Goal: Task Accomplishment & Management: Use online tool/utility

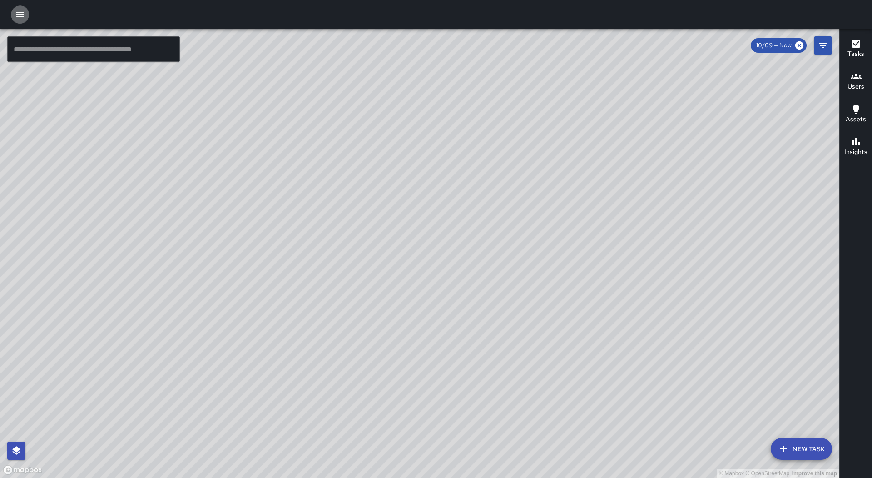
click at [22, 19] on icon "button" at bounding box center [20, 14] width 11 height 11
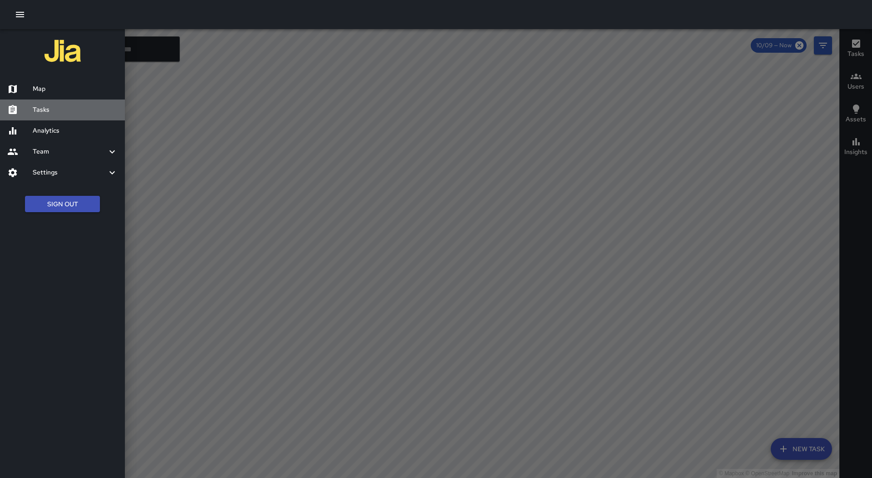
click at [53, 107] on h6 "Tasks" at bounding box center [75, 110] width 85 height 10
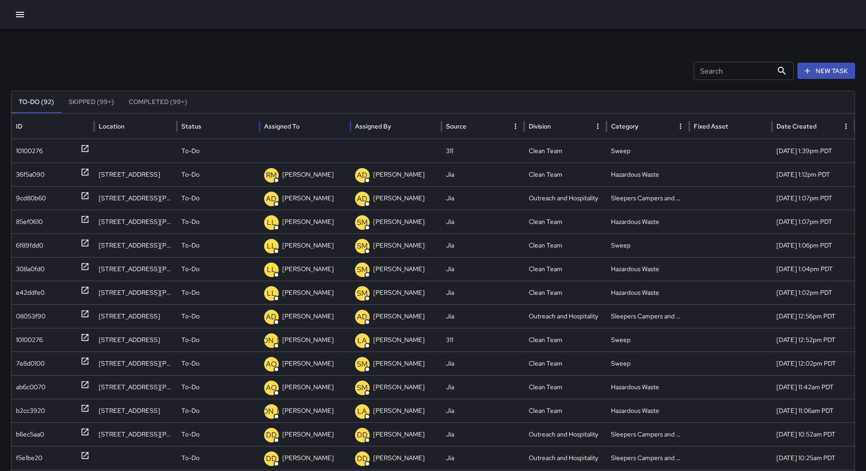
click at [299, 123] on div "Assigned To" at bounding box center [281, 126] width 35 height 8
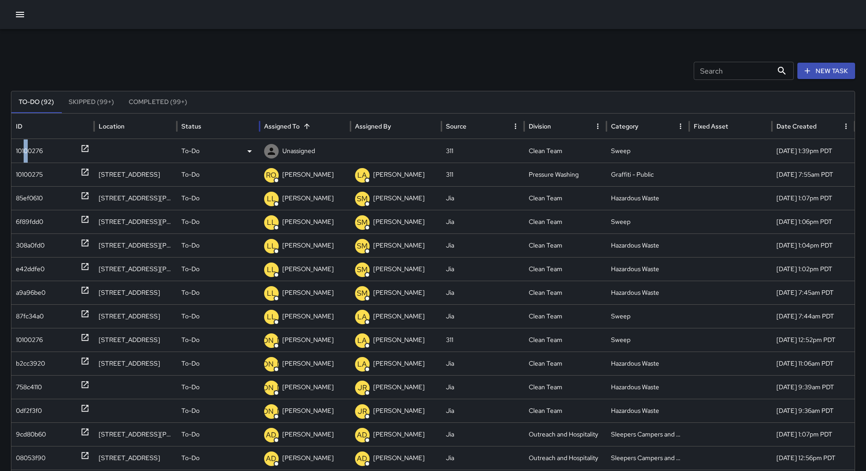
click at [29, 144] on div "10100276" at bounding box center [29, 150] width 27 height 23
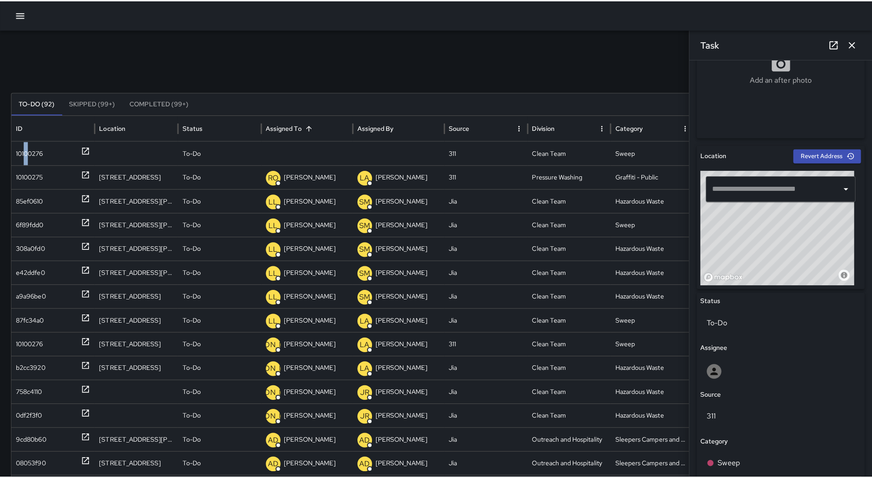
scroll to position [363, 0]
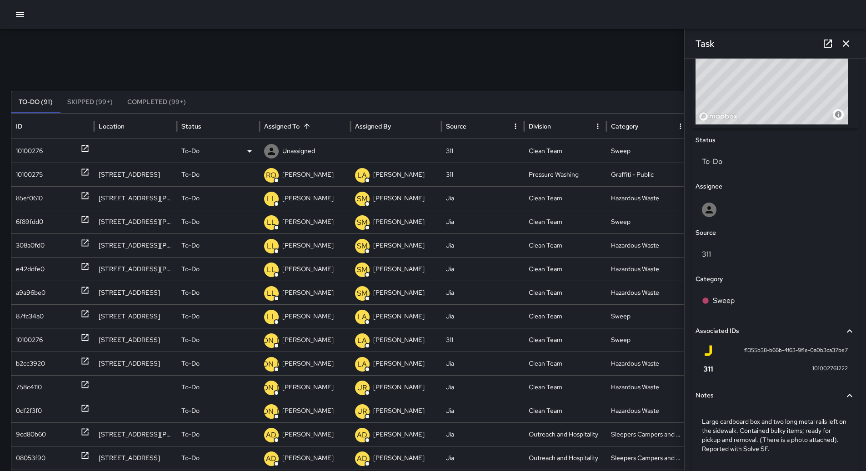
click at [236, 150] on div "To-Do" at bounding box center [218, 150] width 74 height 23
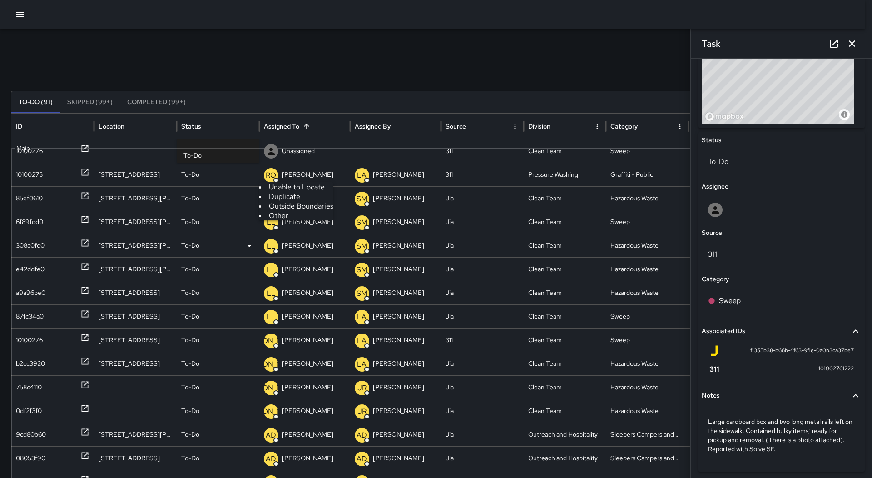
click at [290, 220] on li "Other" at bounding box center [296, 216] width 75 height 10
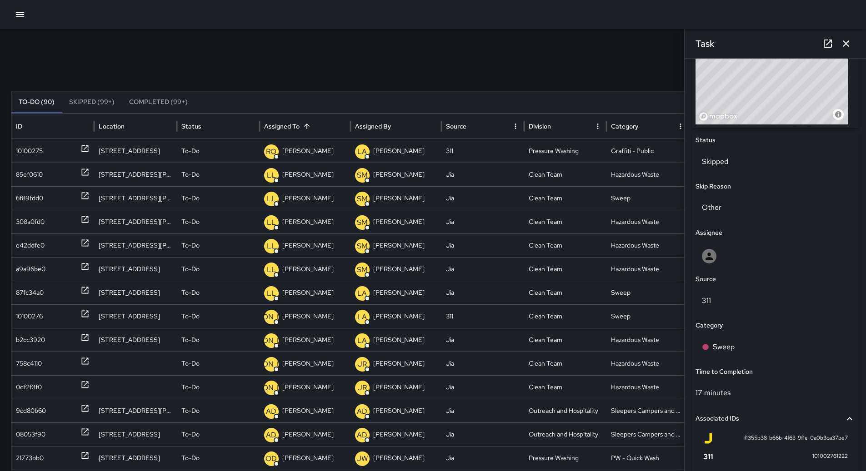
click at [16, 12] on icon "button" at bounding box center [20, 14] width 11 height 11
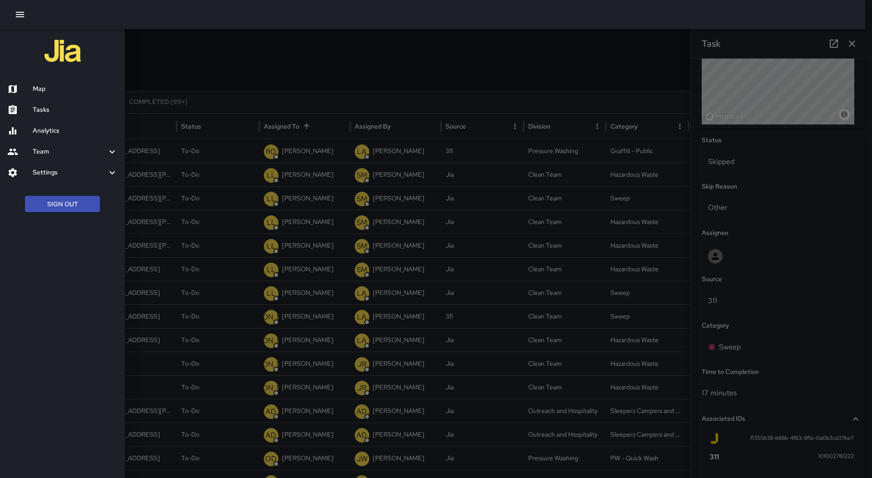
click at [58, 92] on h6 "Map" at bounding box center [75, 89] width 85 height 10
